Goal: Task Accomplishment & Management: Use online tool/utility

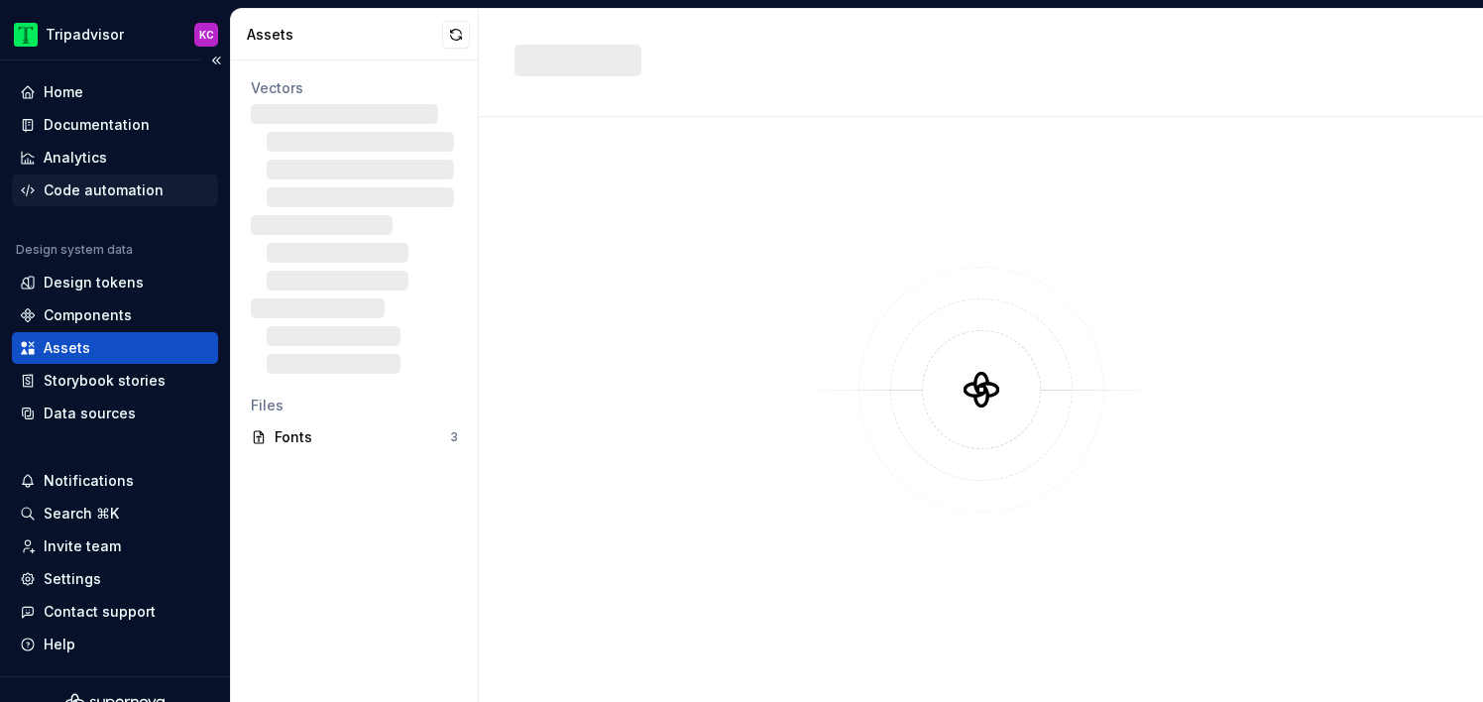
click at [139, 186] on div "Code automation" at bounding box center [104, 190] width 120 height 20
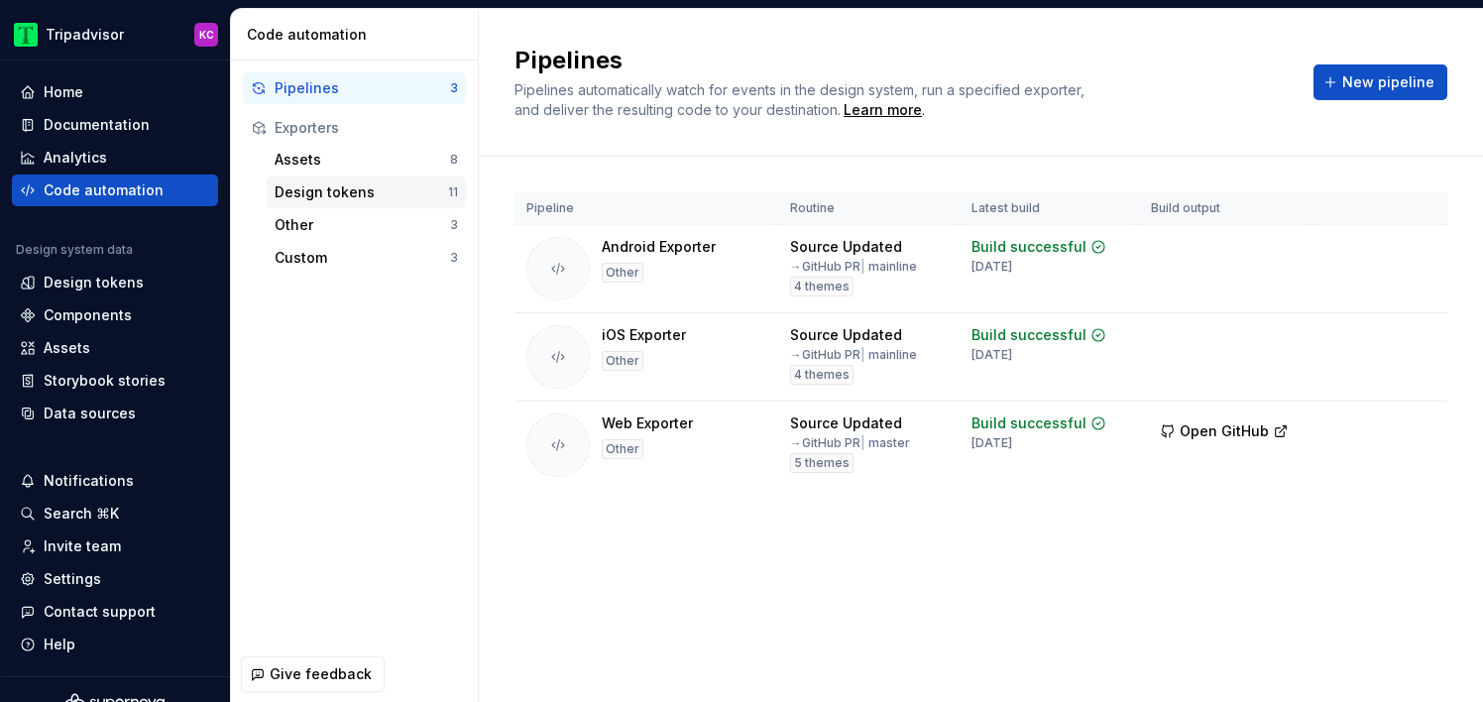
click at [333, 192] on div "Design tokens" at bounding box center [362, 192] width 174 height 20
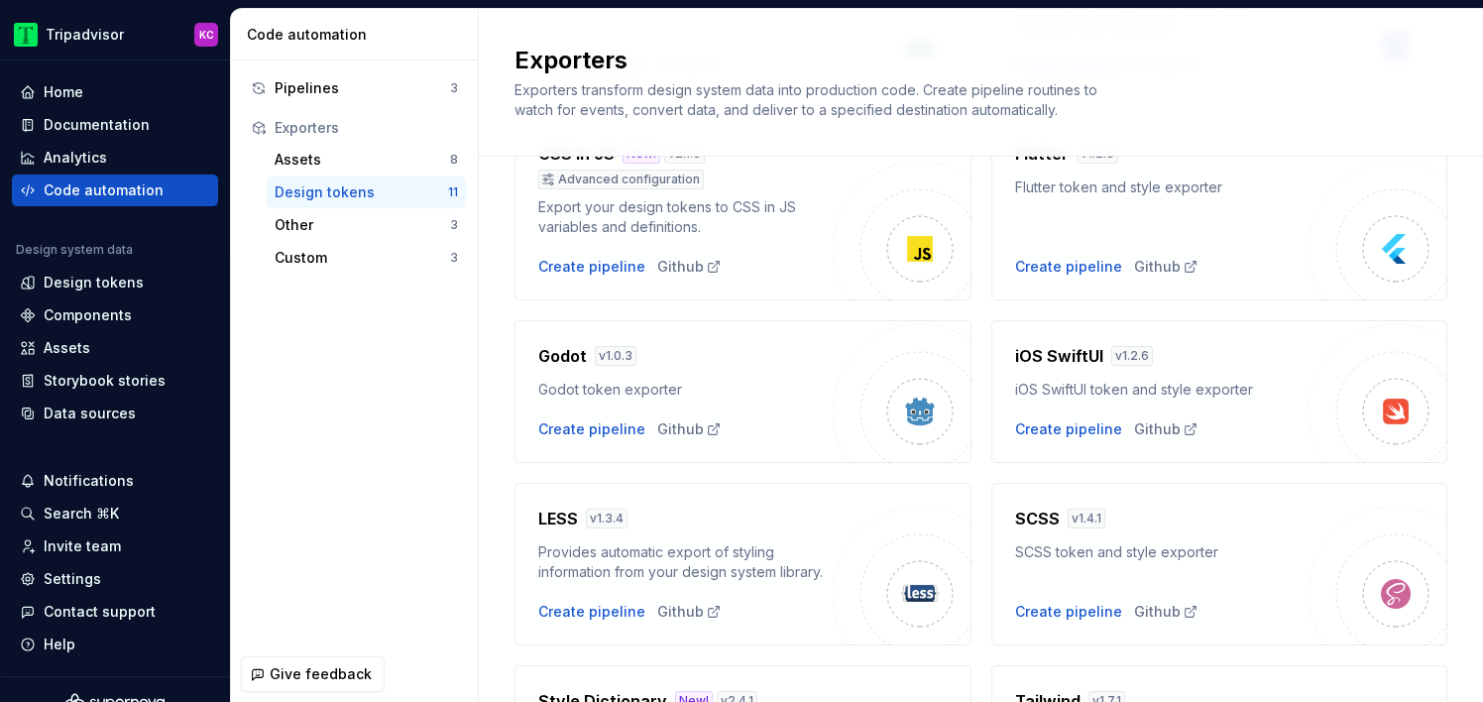
scroll to position [383, 0]
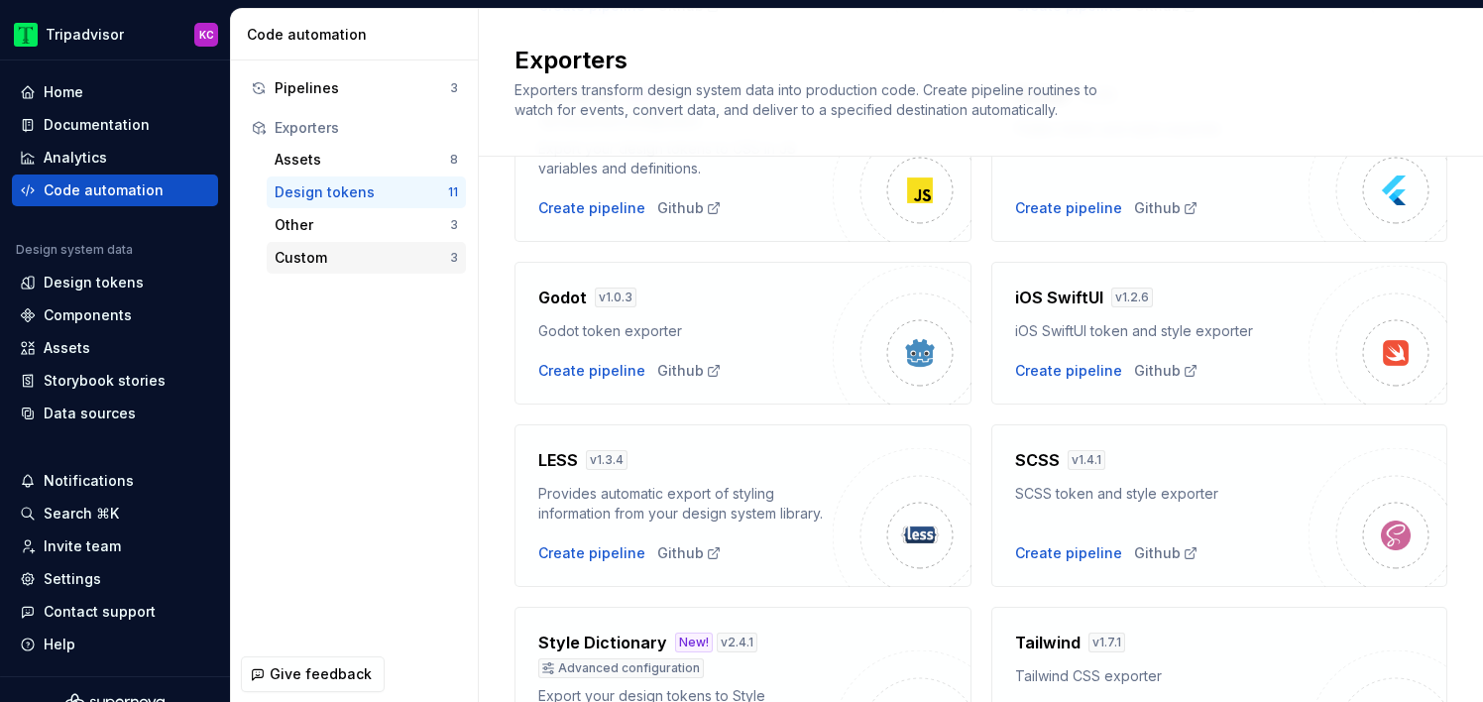
click at [377, 255] on div "Custom" at bounding box center [363, 258] width 176 height 20
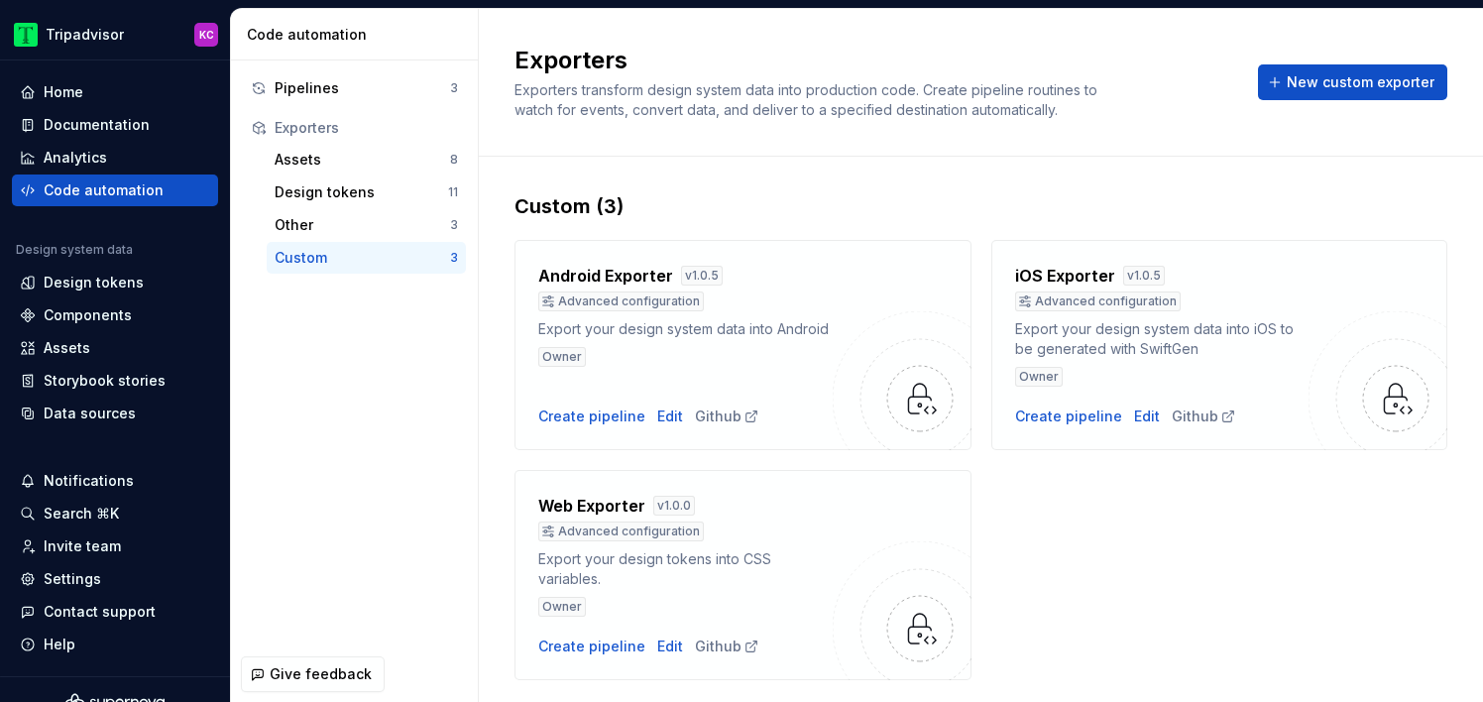
scroll to position [54, 0]
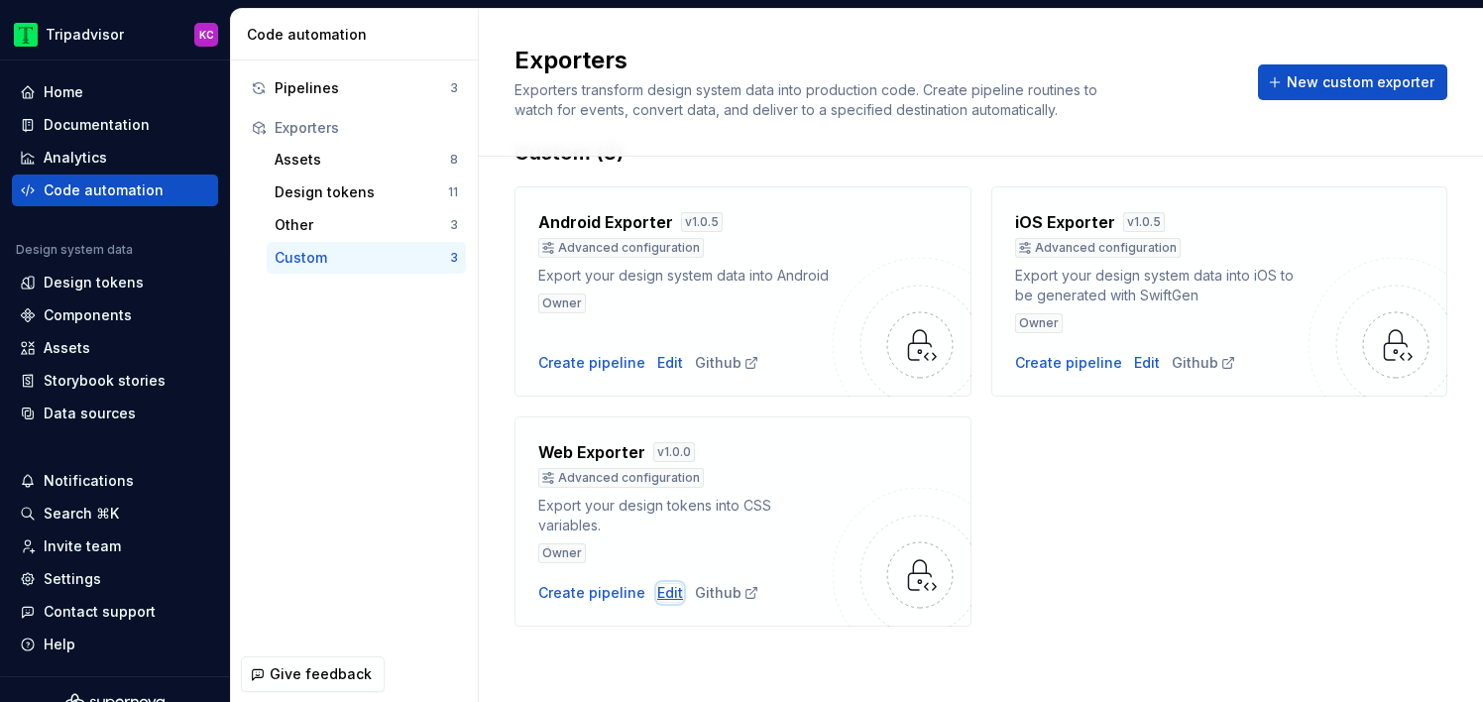
click at [664, 590] on div "Edit" at bounding box center [670, 593] width 26 height 20
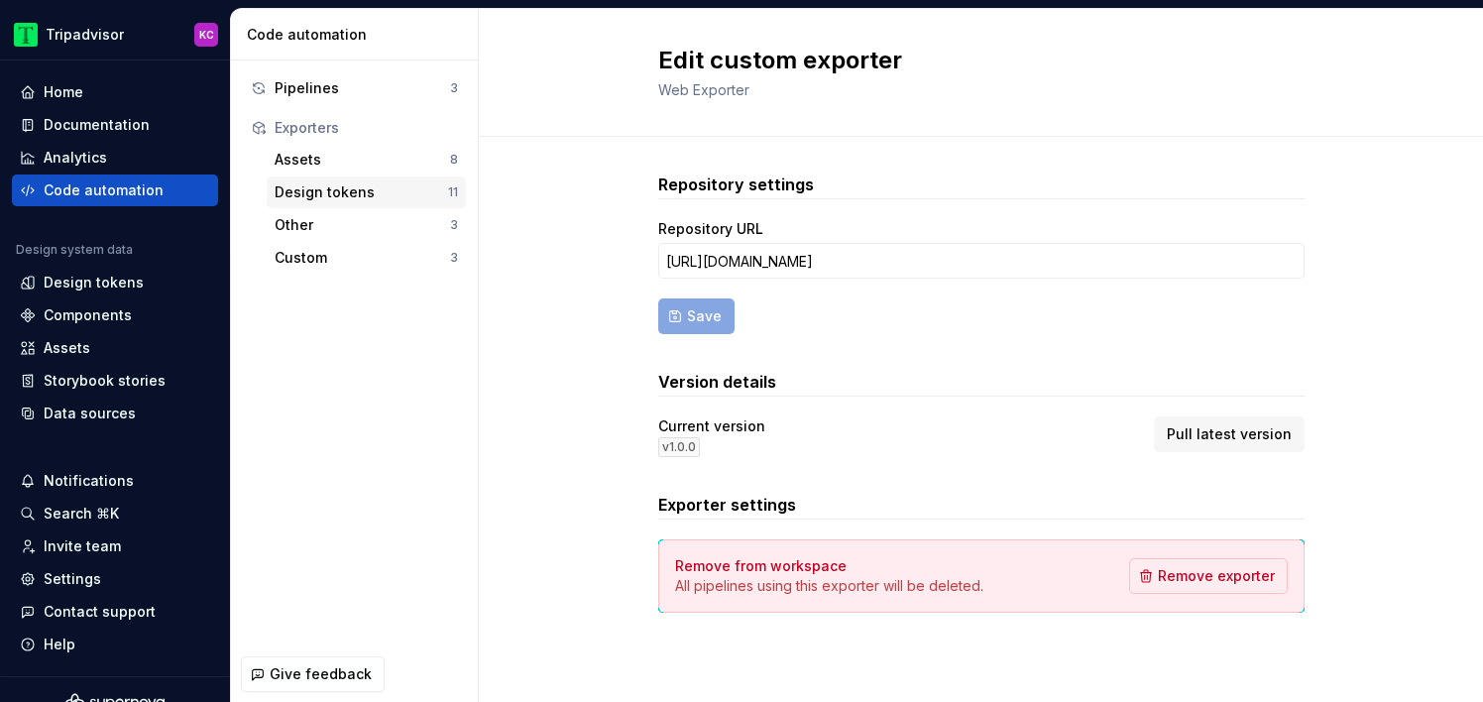
click at [353, 196] on div "Design tokens" at bounding box center [362, 192] width 174 height 20
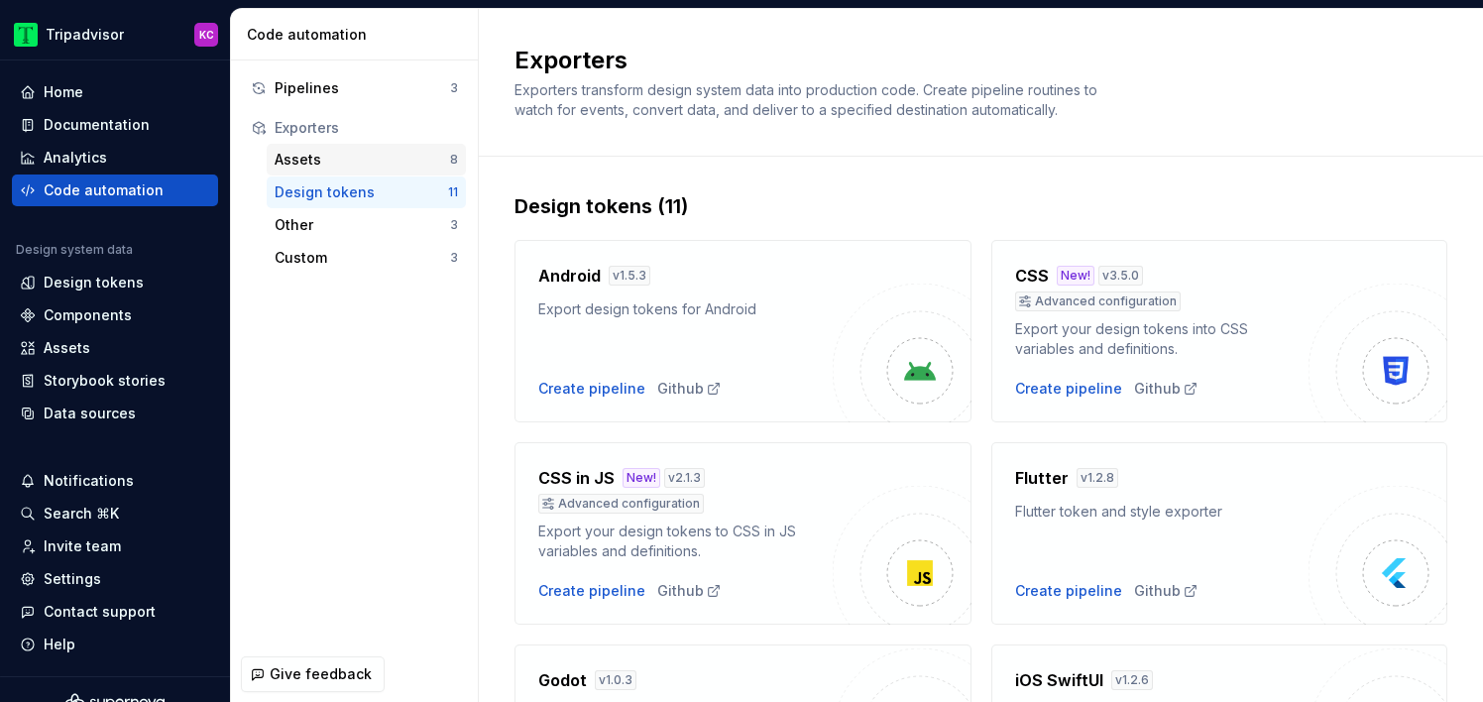
click at [362, 159] on div "Assets" at bounding box center [363, 160] width 176 height 20
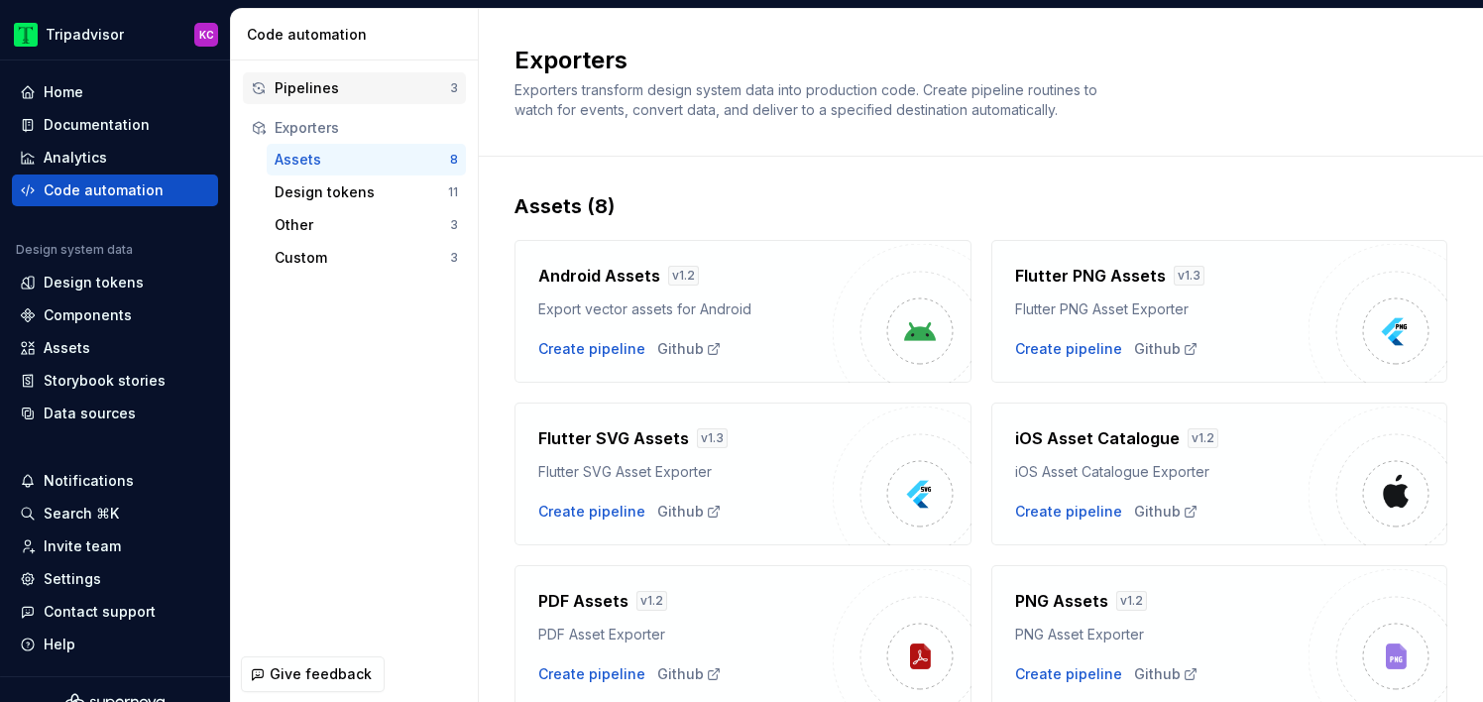
click at [345, 86] on div "Pipelines" at bounding box center [363, 88] width 176 height 20
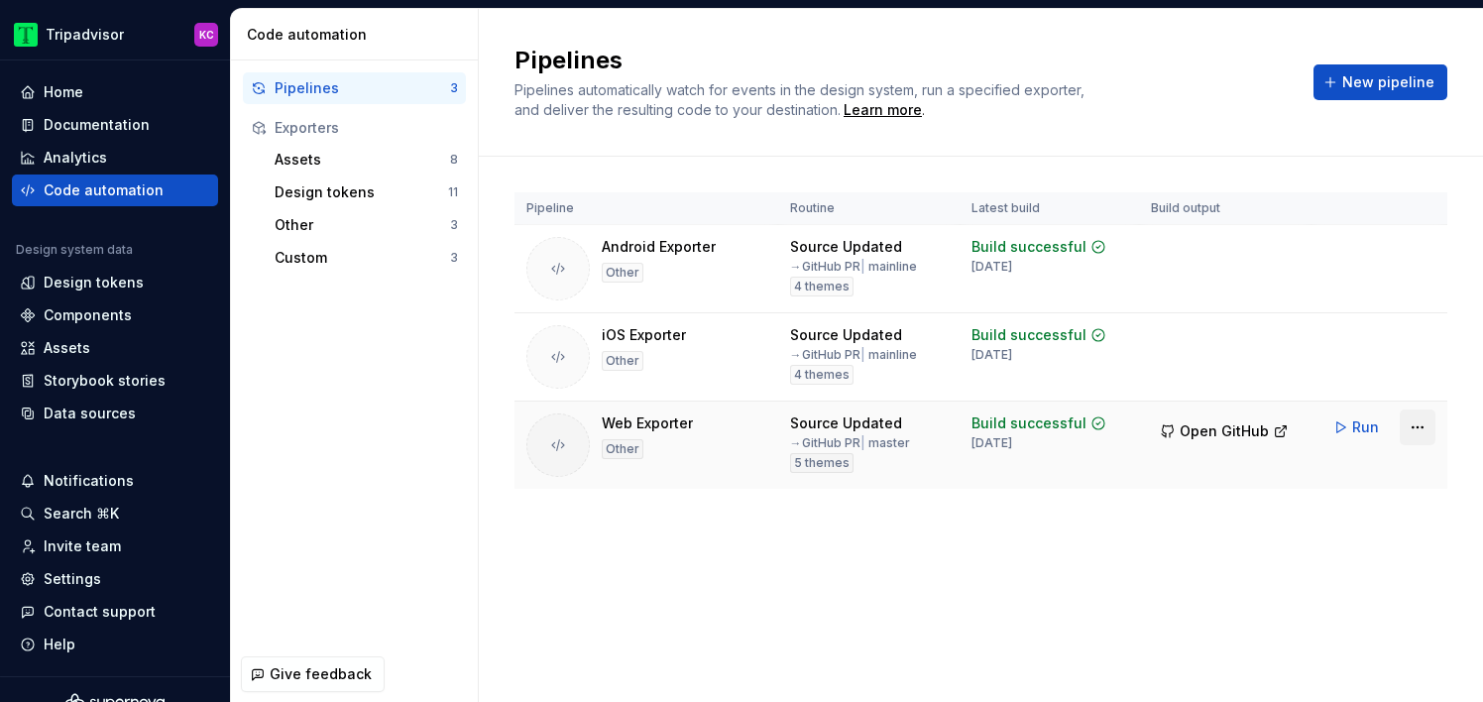
click at [1410, 420] on html "Tripadvisor KC Home Documentation Analytics Code automation Design system data …" at bounding box center [741, 351] width 1483 height 702
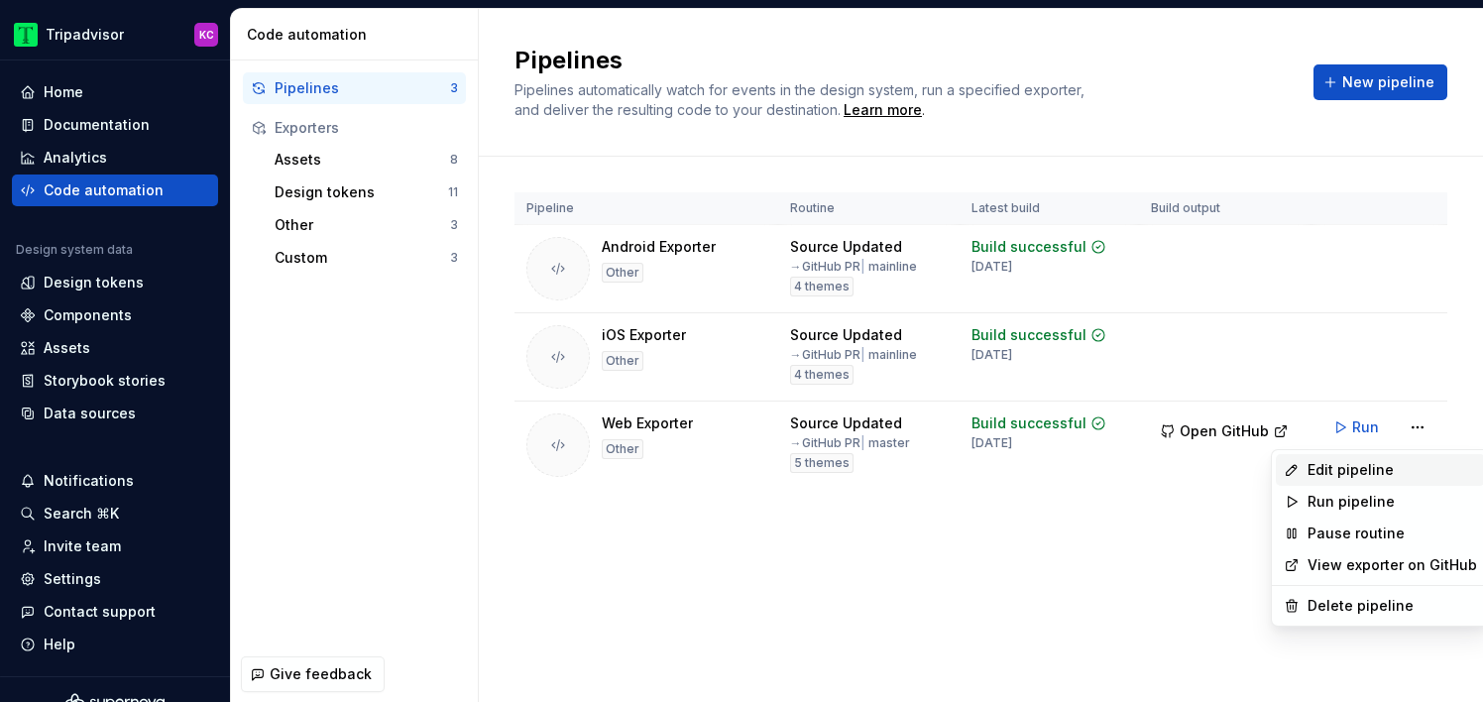
click at [1375, 459] on div "Edit pipeline" at bounding box center [1380, 470] width 209 height 32
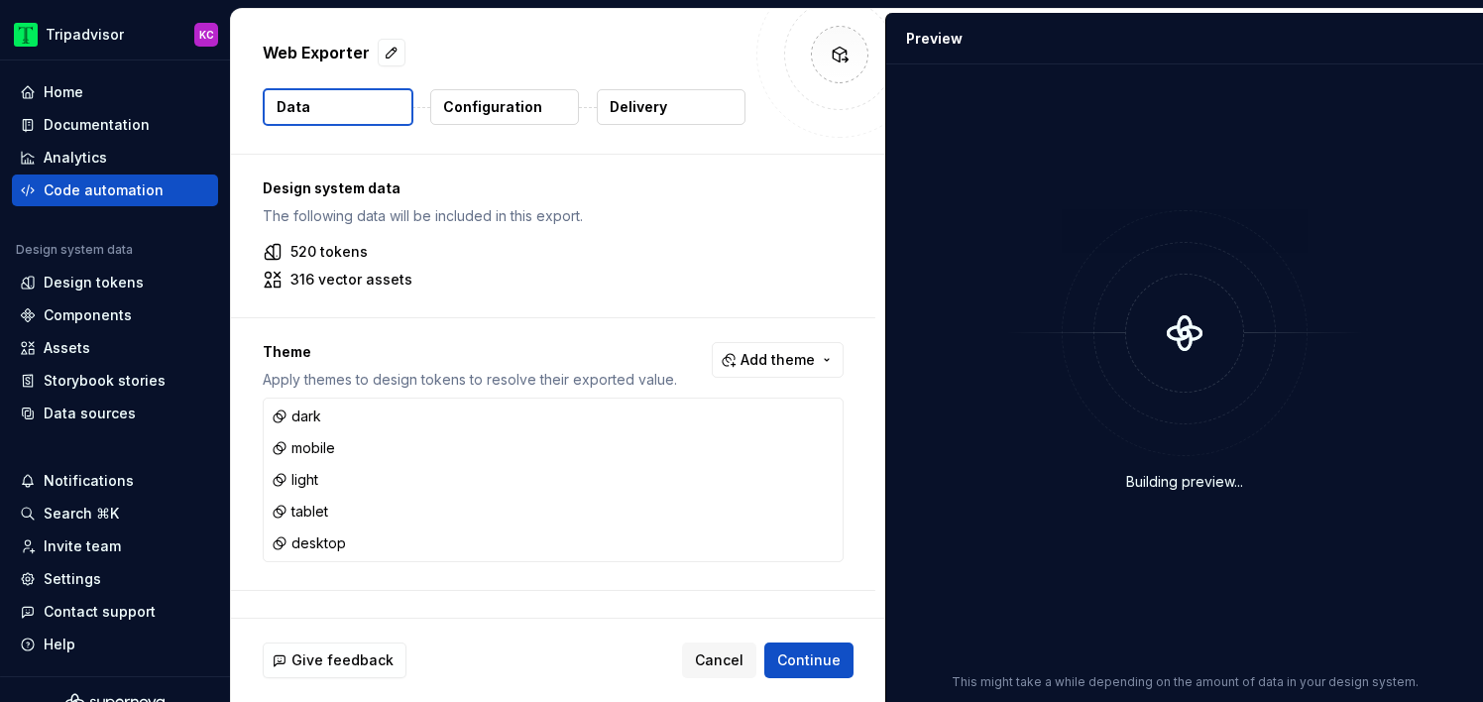
click at [636, 104] on p "Delivery" at bounding box center [639, 107] width 58 height 20
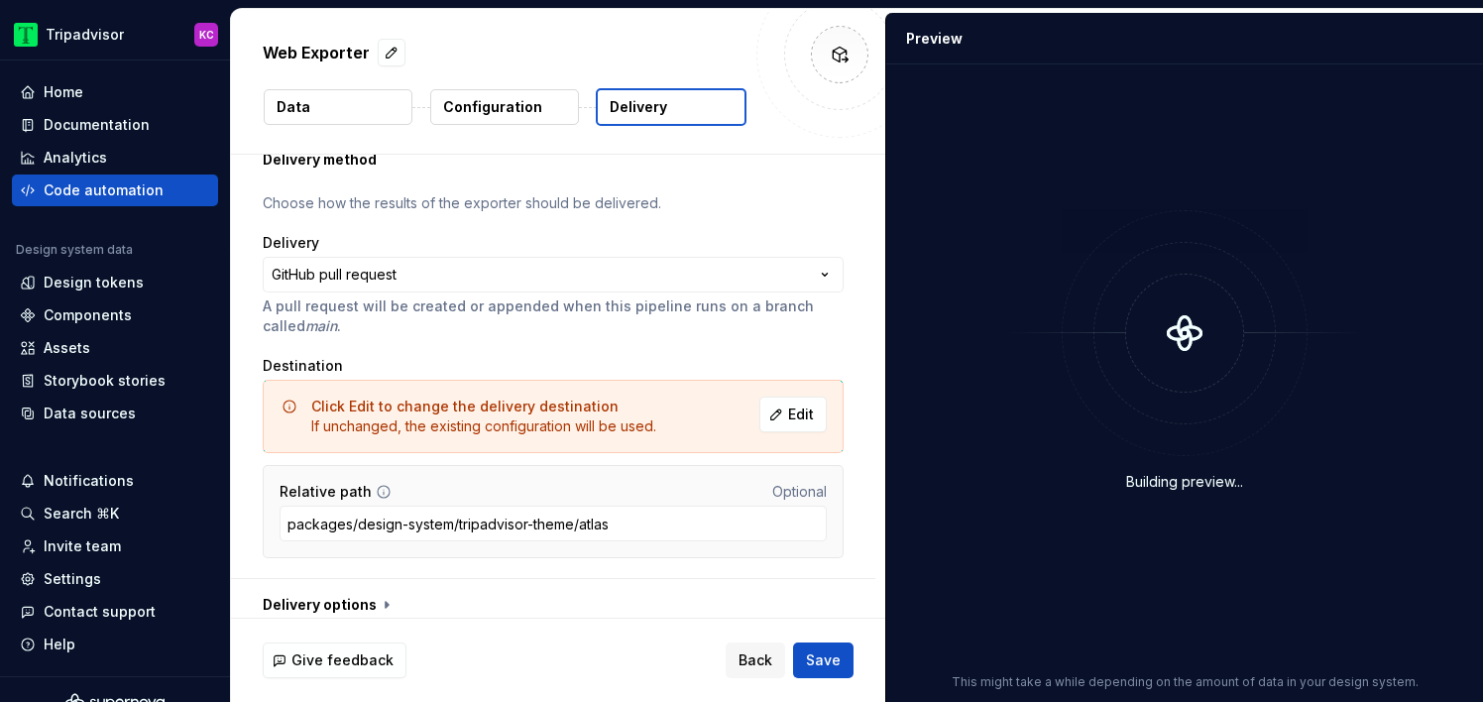
scroll to position [87, 0]
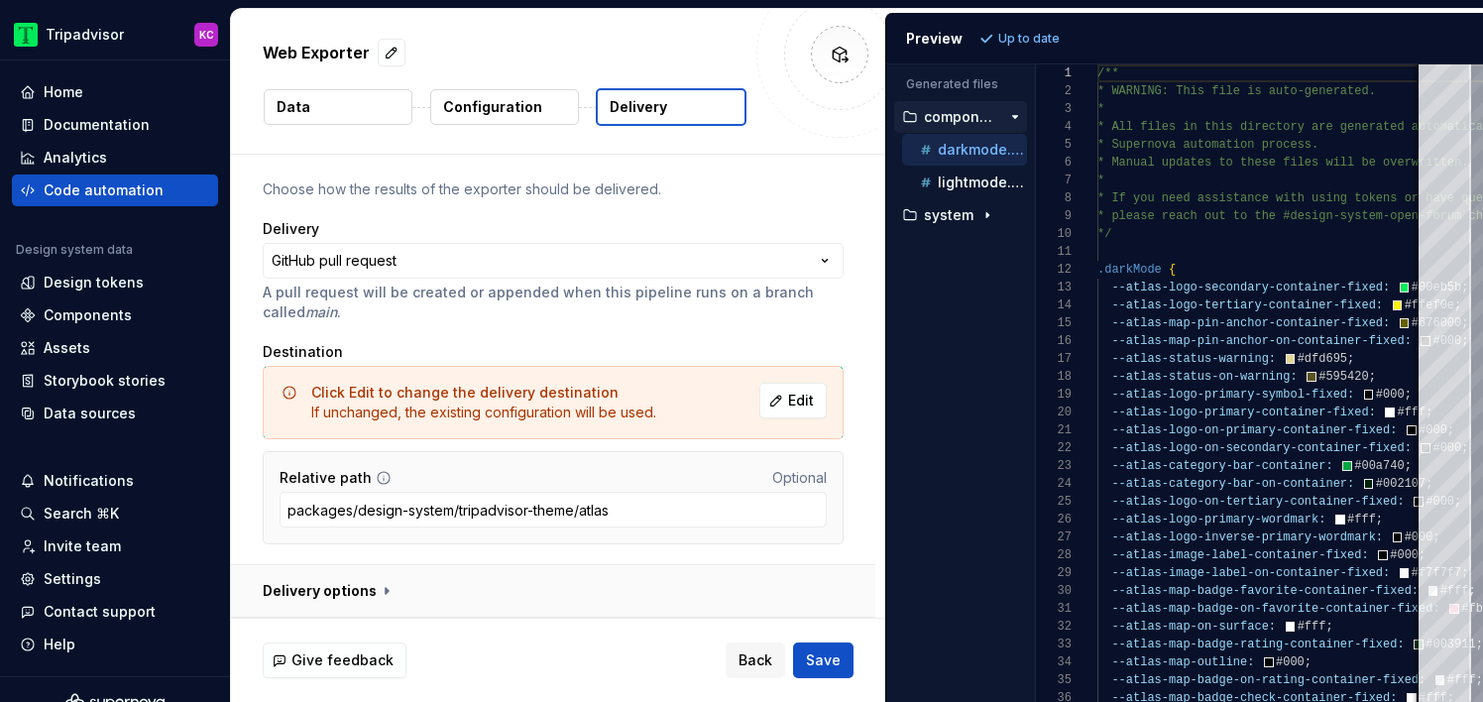
click at [353, 585] on button "button" at bounding box center [553, 591] width 644 height 52
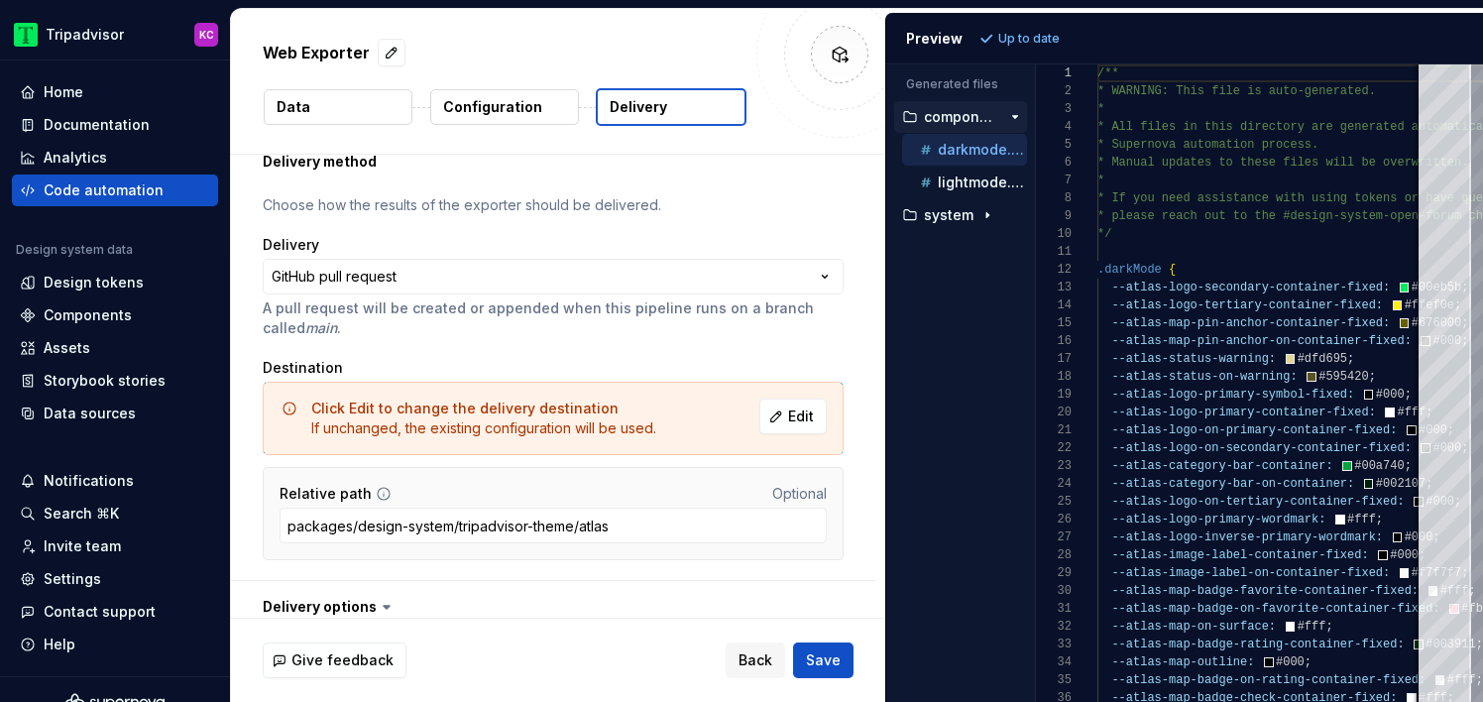
scroll to position [0, 0]
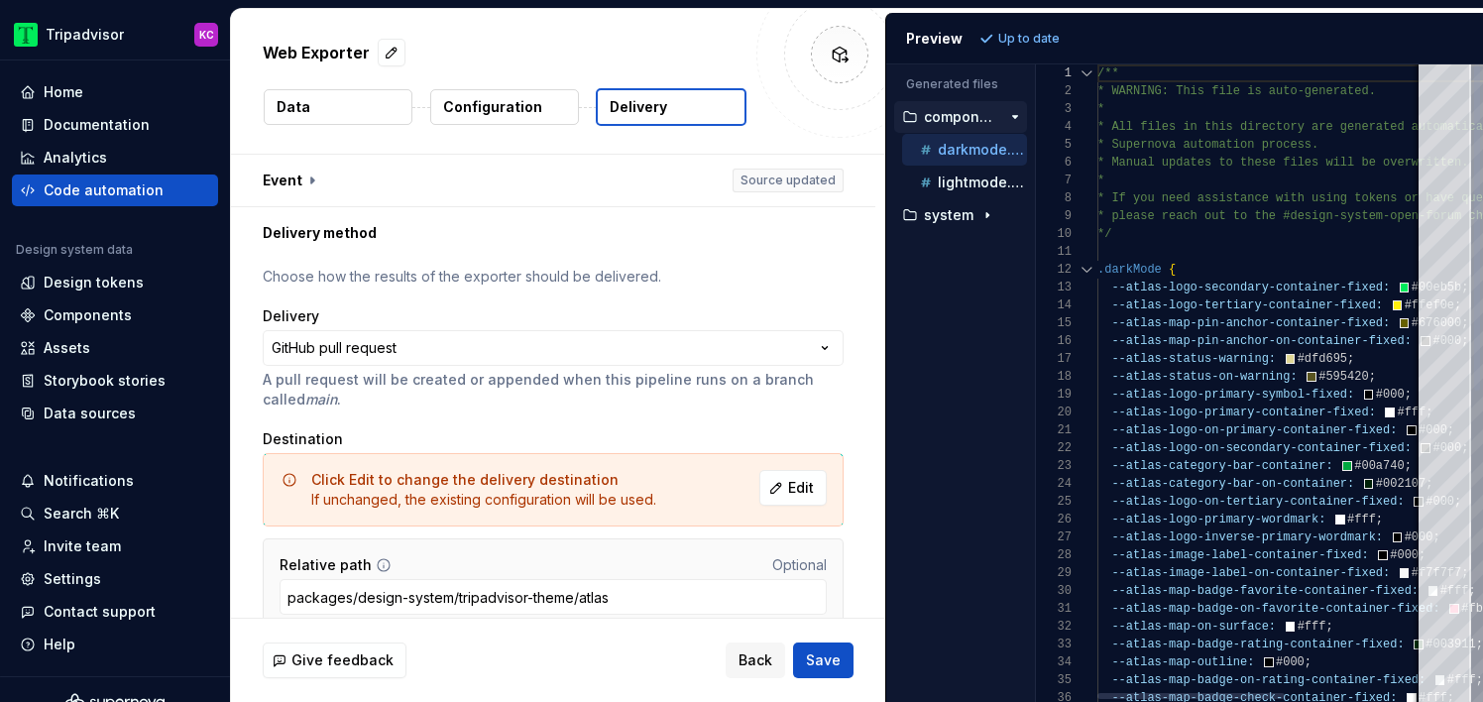
type textarea "*"
click at [303, 179] on button "button" at bounding box center [553, 181] width 644 height 52
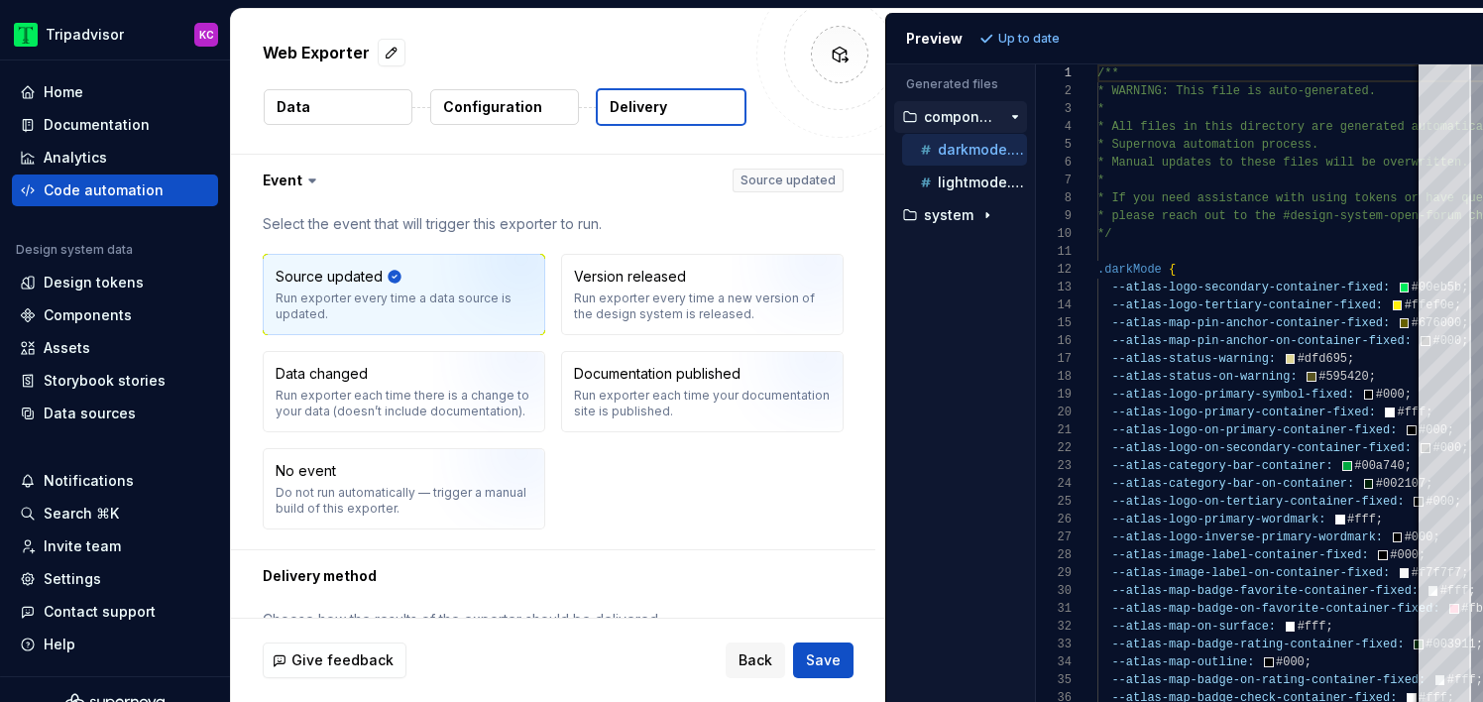
click at [306, 178] on icon at bounding box center [312, 181] width 20 height 20
click at [313, 179] on icon at bounding box center [312, 180] width 6 height 3
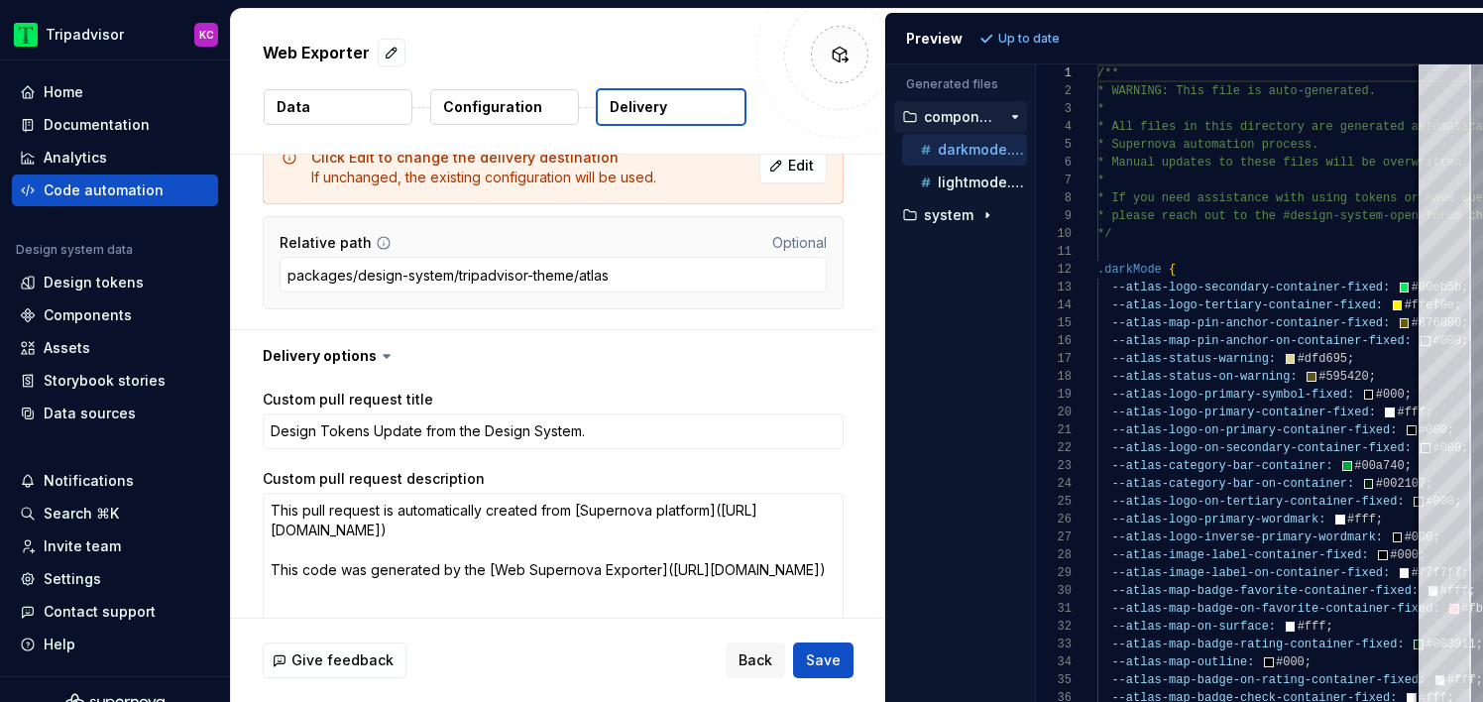
scroll to position [786, 0]
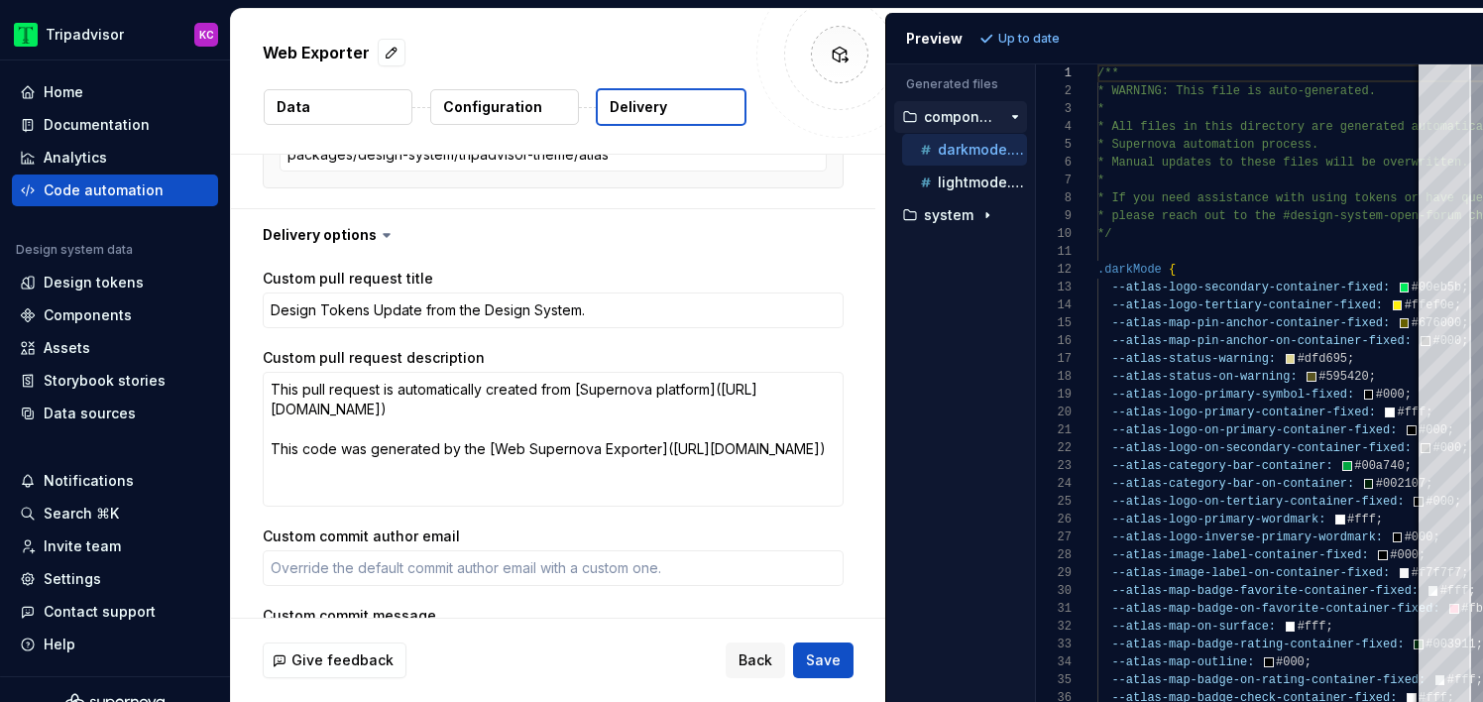
click at [528, 104] on p "Configuration" at bounding box center [492, 107] width 99 height 20
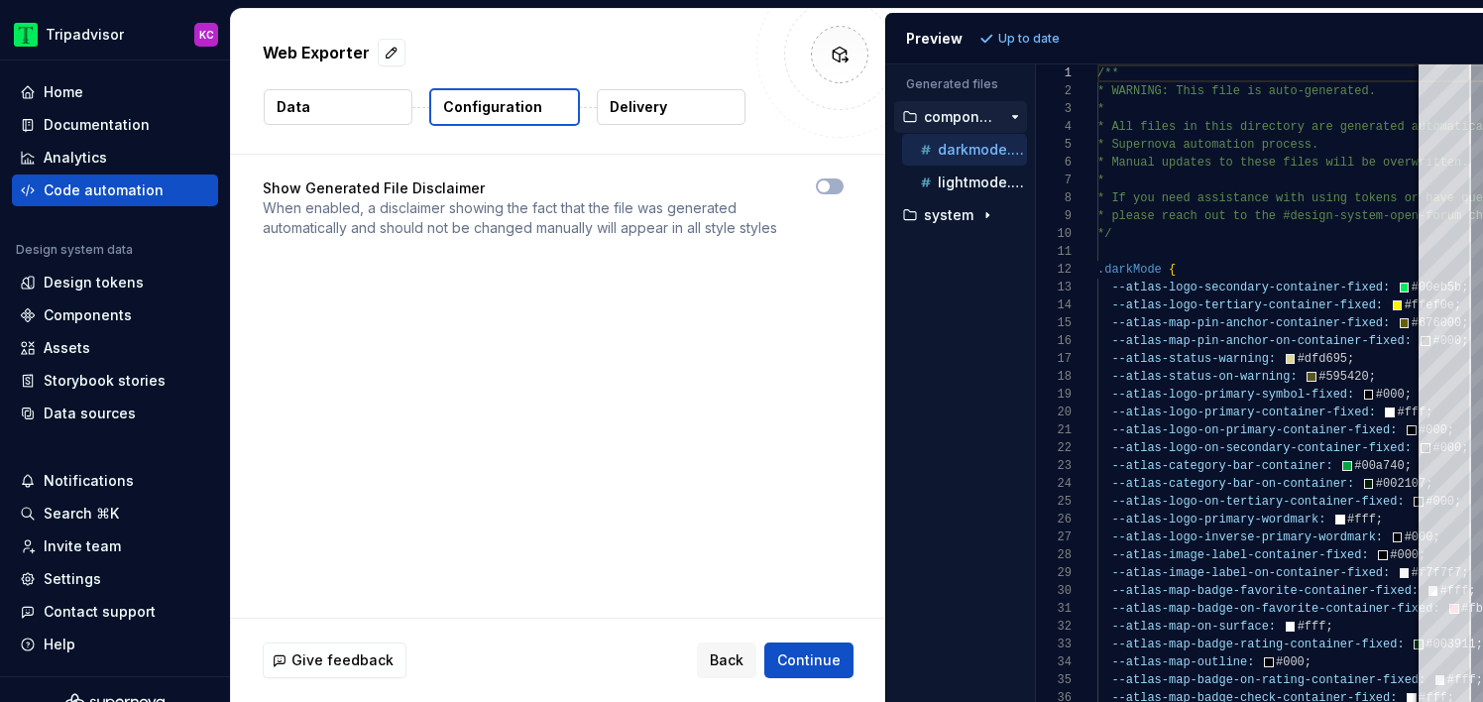
click at [498, 106] on p "Configuration" at bounding box center [492, 107] width 99 height 20
click at [339, 109] on button "Data" at bounding box center [338, 107] width 149 height 36
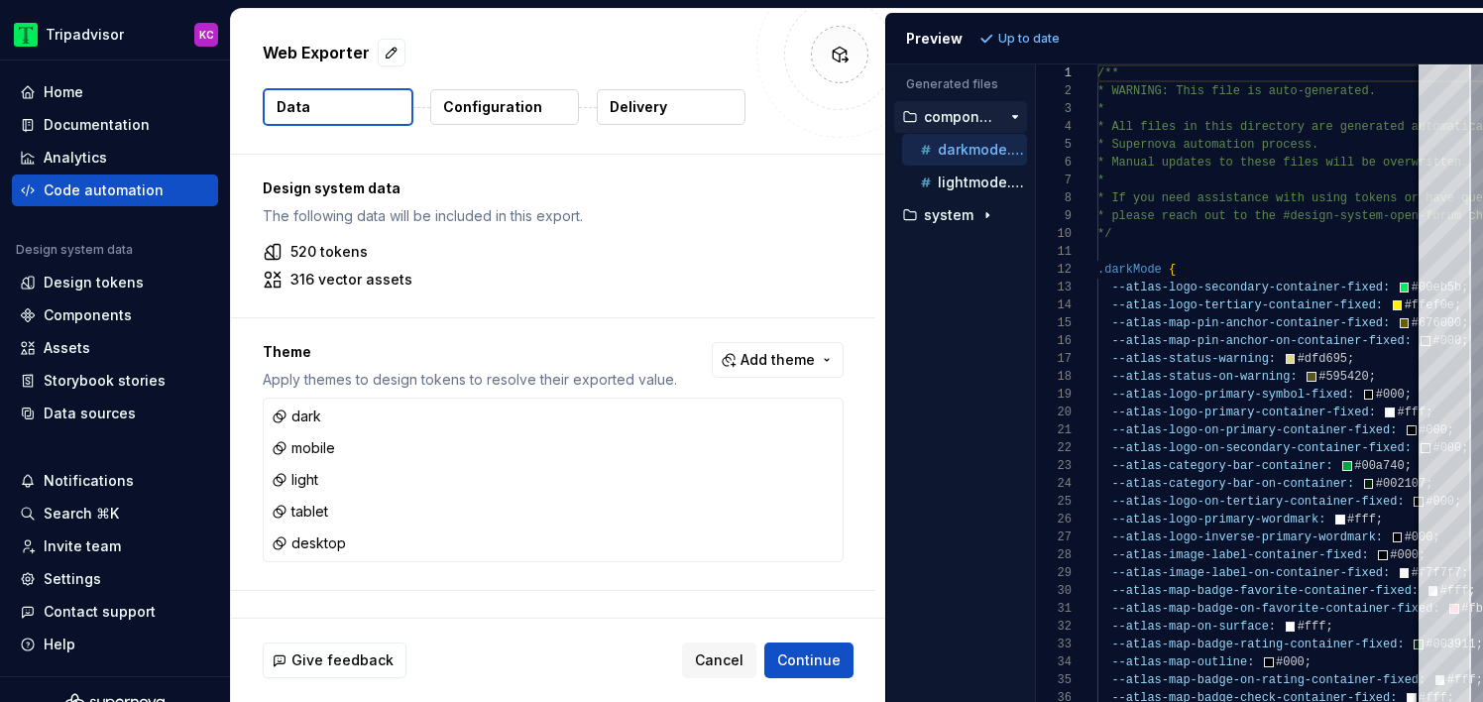
click at [650, 111] on p "Delivery" at bounding box center [639, 107] width 58 height 20
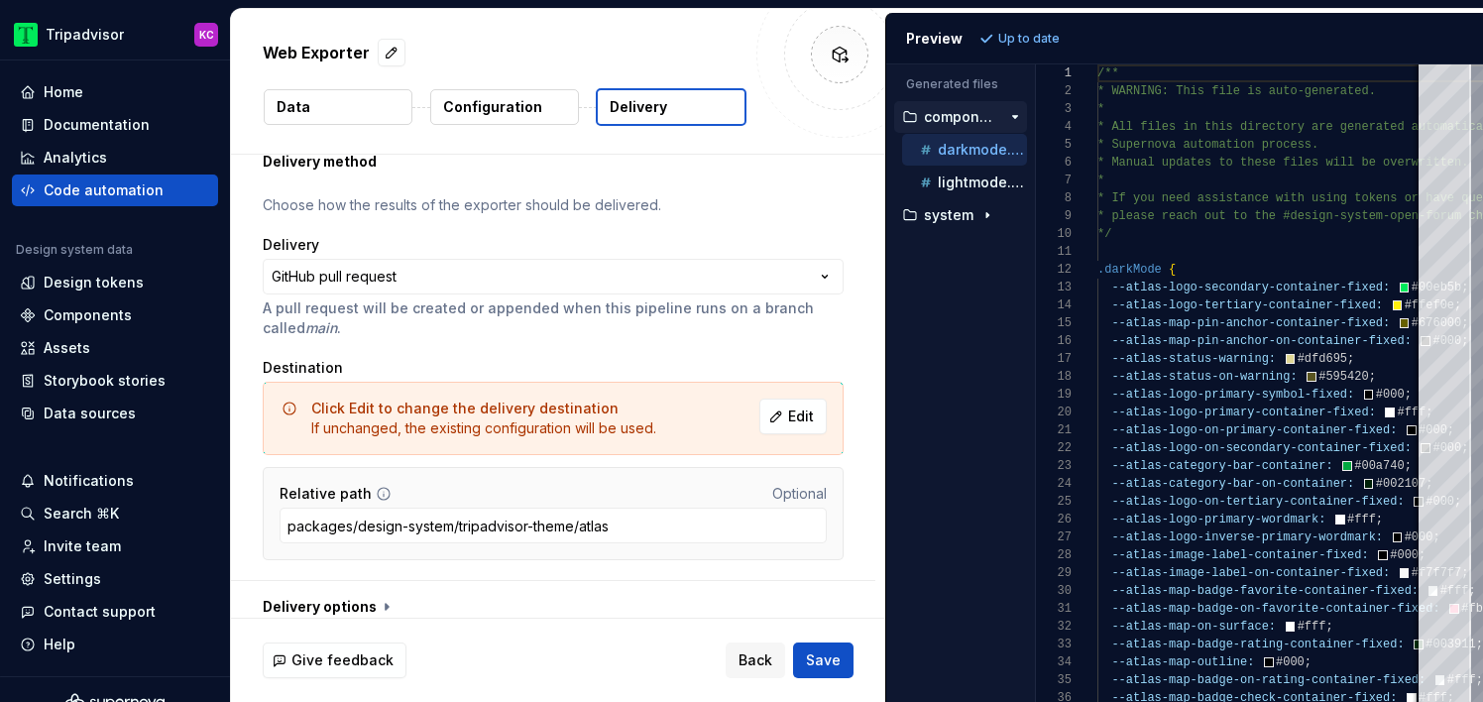
scroll to position [87, 0]
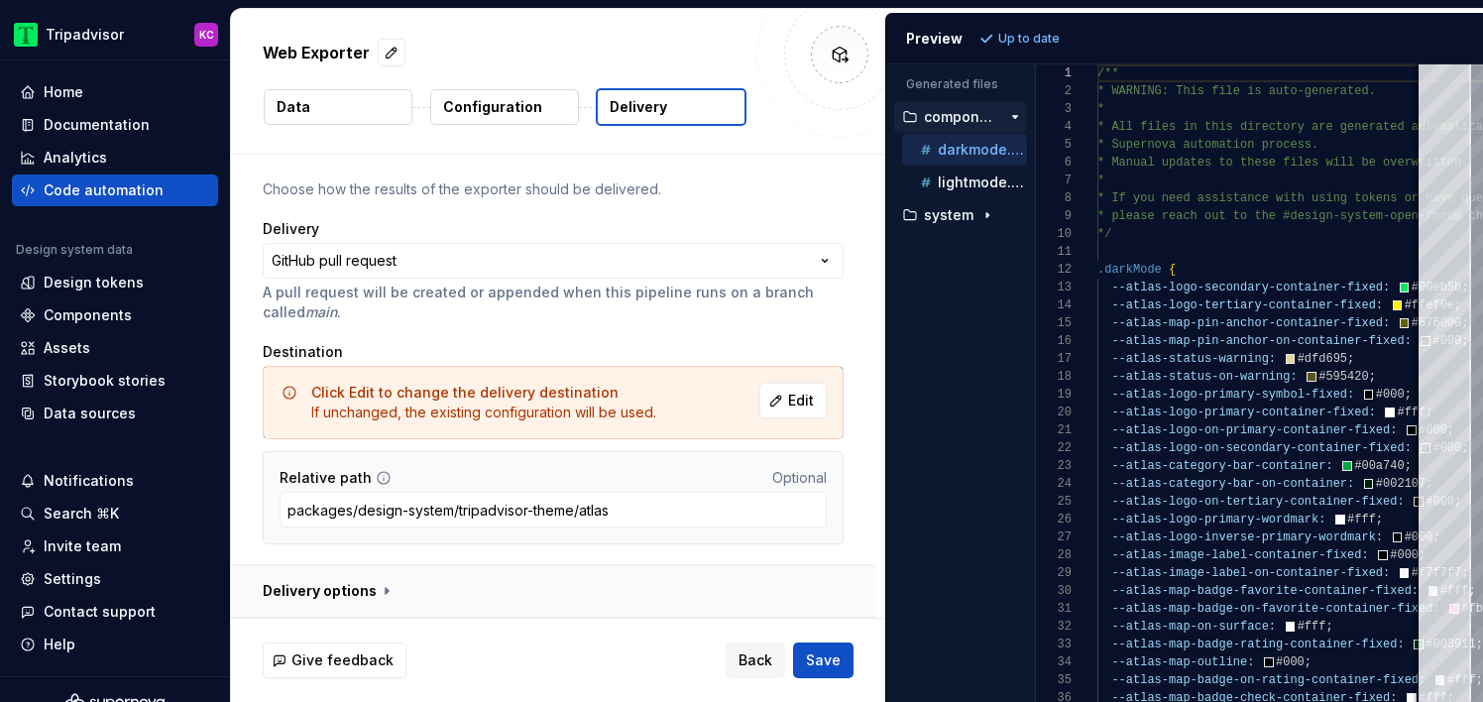
click at [364, 584] on button "button" at bounding box center [553, 591] width 644 height 52
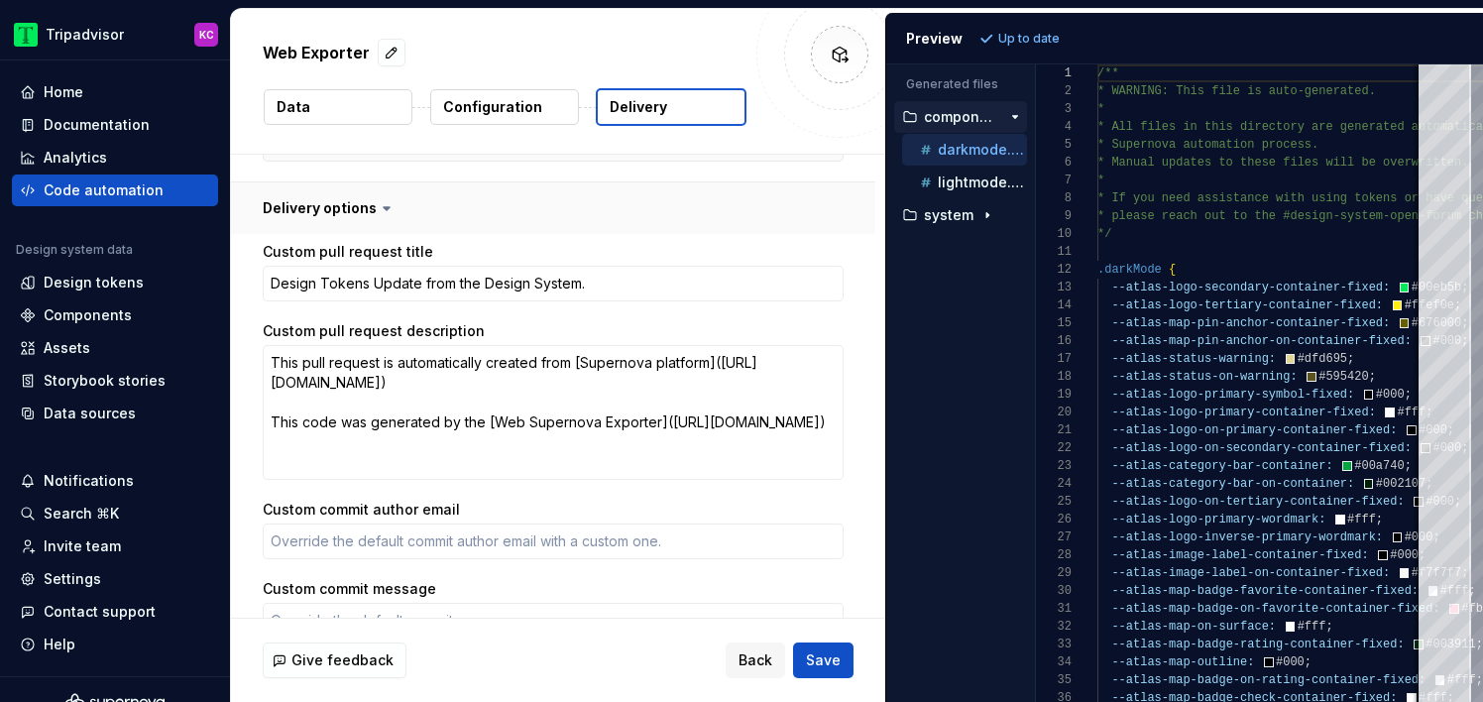
scroll to position [535, 0]
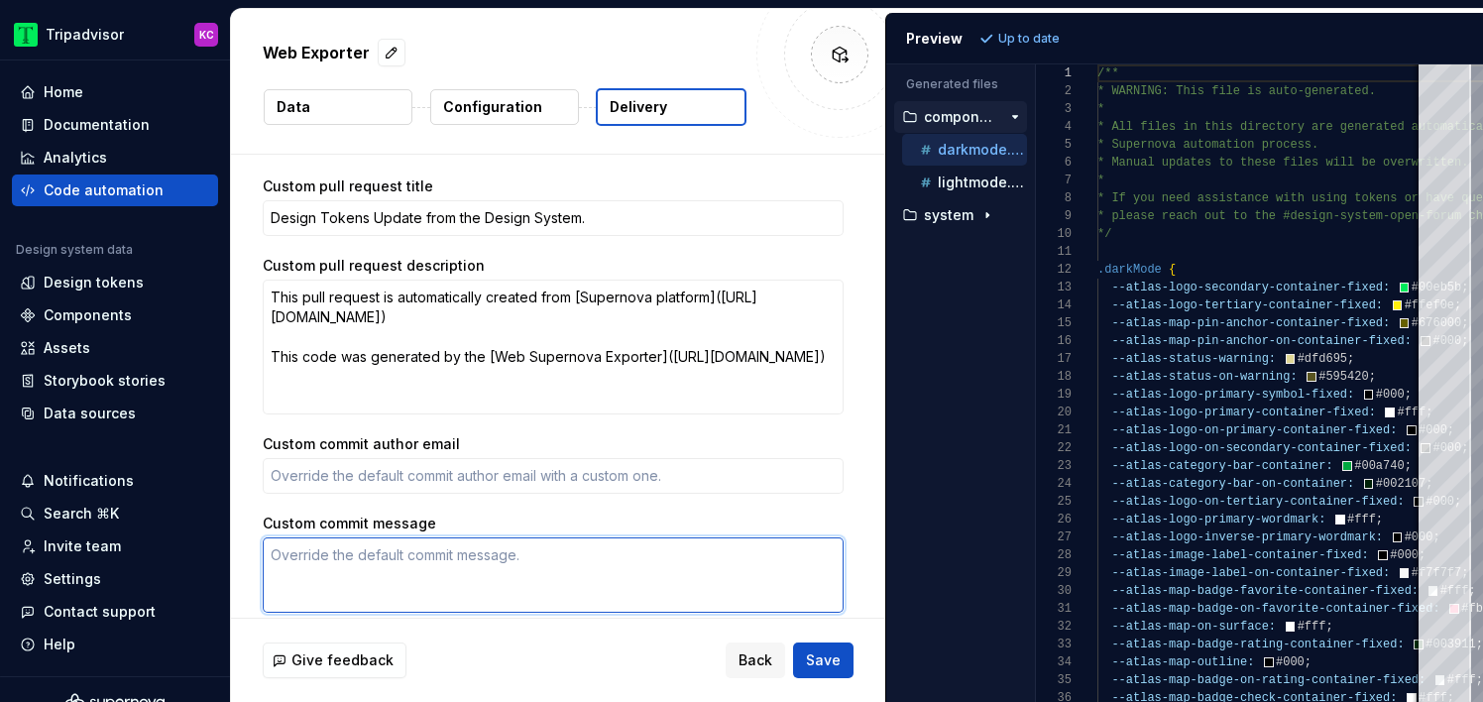
click at [455, 557] on textarea "Custom commit message" at bounding box center [553, 574] width 581 height 75
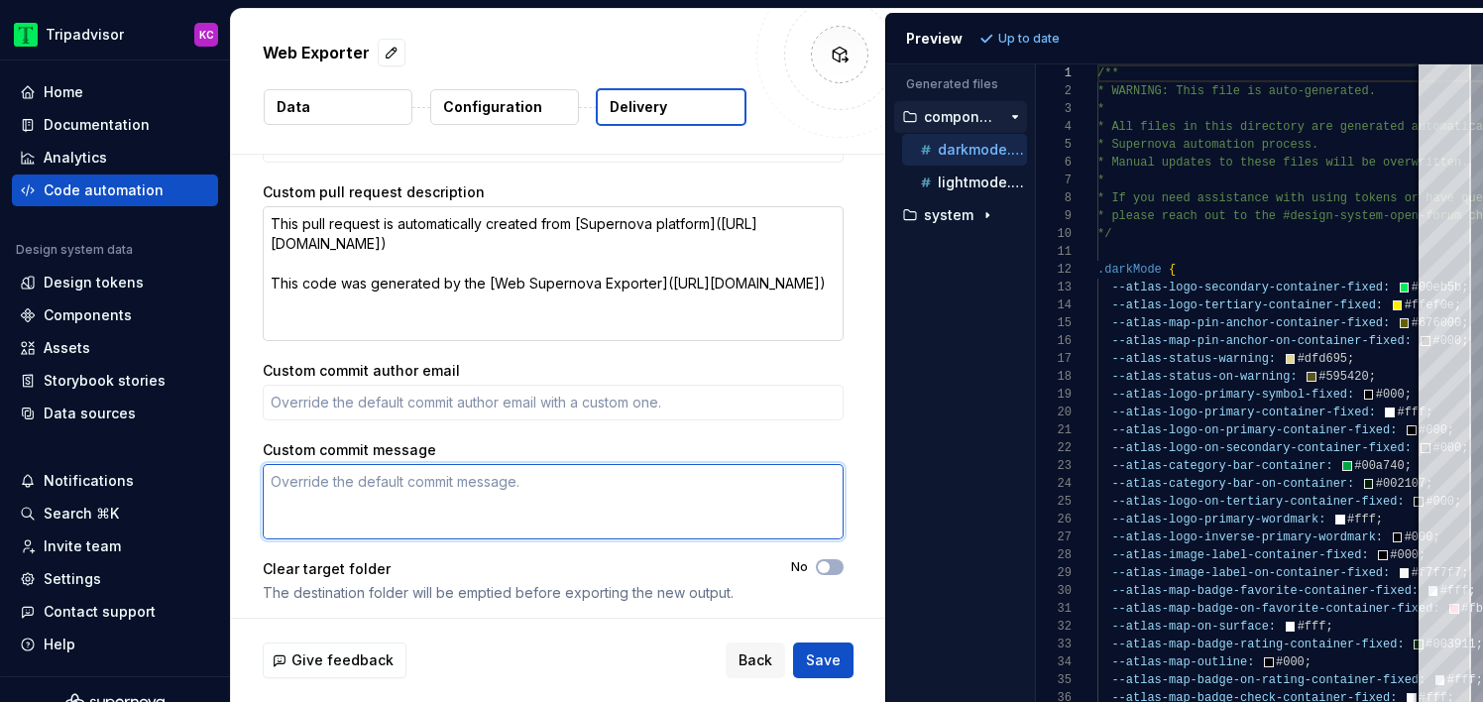
scroll to position [615, 0]
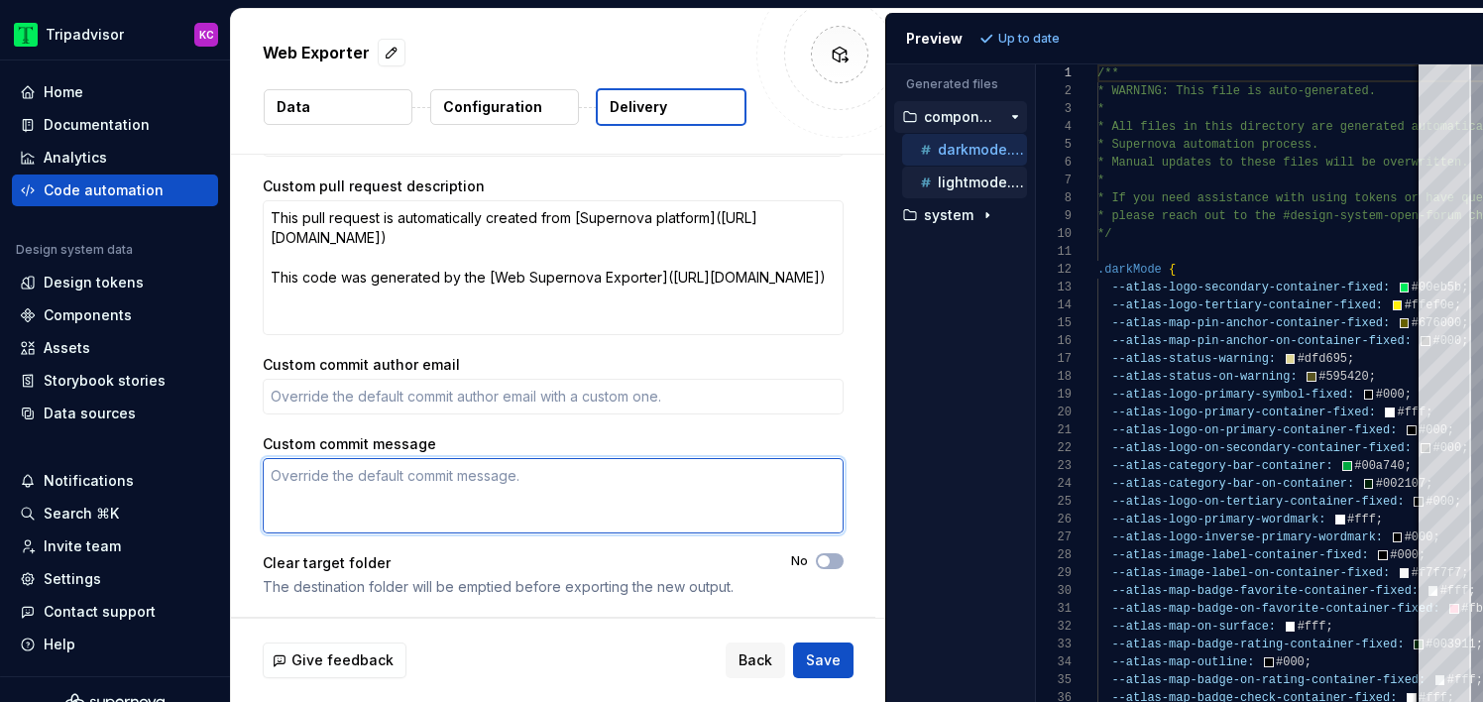
type textarea "*"
